Goal: Information Seeking & Learning: Stay updated

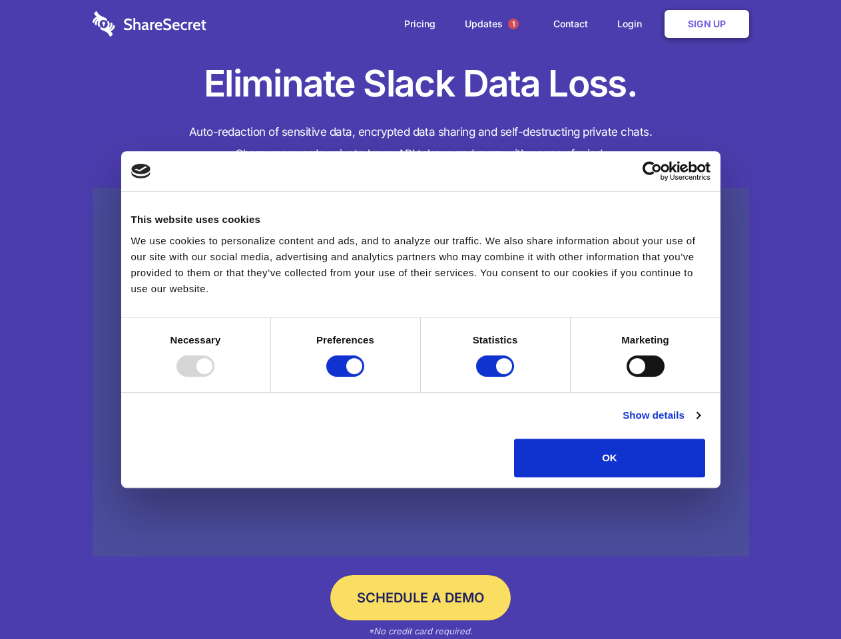
click at [214, 377] on div at bounding box center [196, 366] width 38 height 21
click at [364, 377] on input "Preferences" at bounding box center [345, 366] width 38 height 21
checkbox input "false"
click at [497, 377] on input "Statistics" at bounding box center [495, 366] width 38 height 21
checkbox input "false"
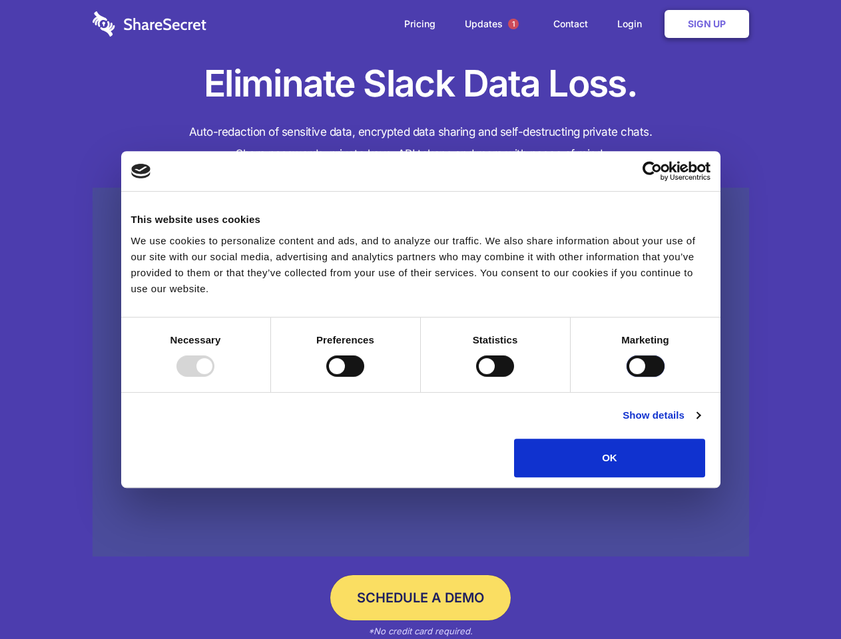
click at [627, 377] on input "Marketing" at bounding box center [646, 366] width 38 height 21
checkbox input "true"
click at [700, 424] on link "Show details" at bounding box center [661, 416] width 77 height 16
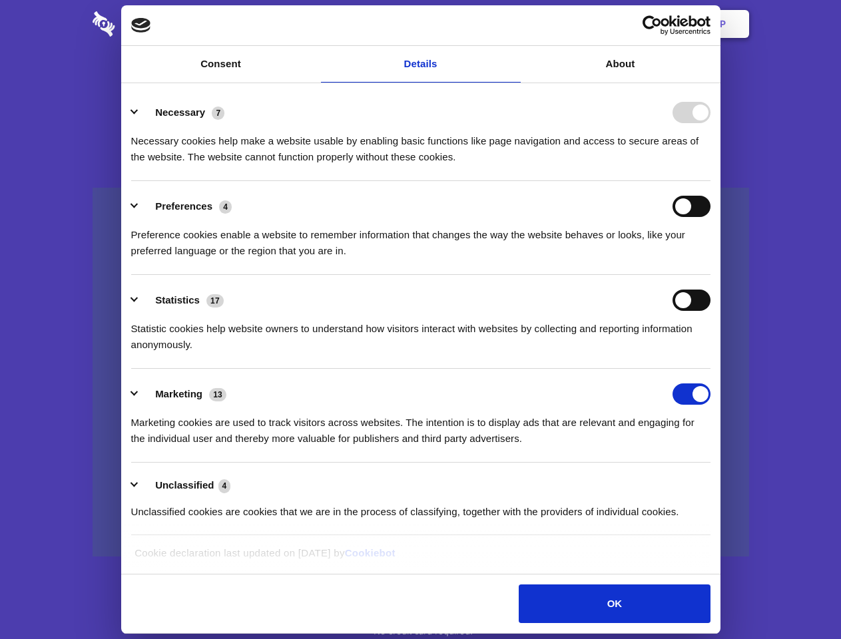
click at [711, 181] on li "Necessary 7 Necessary cookies help make a website usable by enabling basic func…" at bounding box center [421, 134] width 580 height 94
click at [513, 24] on span "1" at bounding box center [513, 24] width 11 height 11
